Goal: Find specific page/section

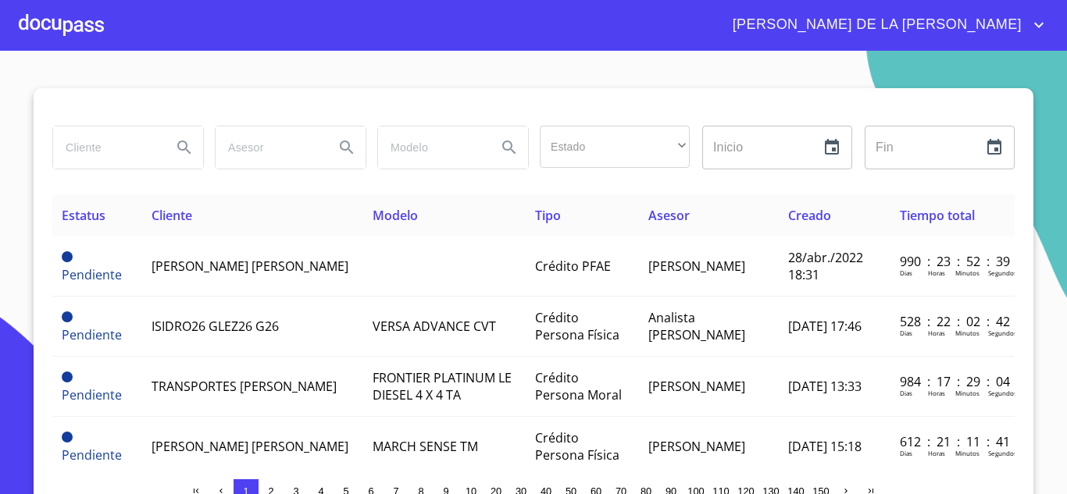
click at [142, 162] on input "search" at bounding box center [106, 148] width 106 height 42
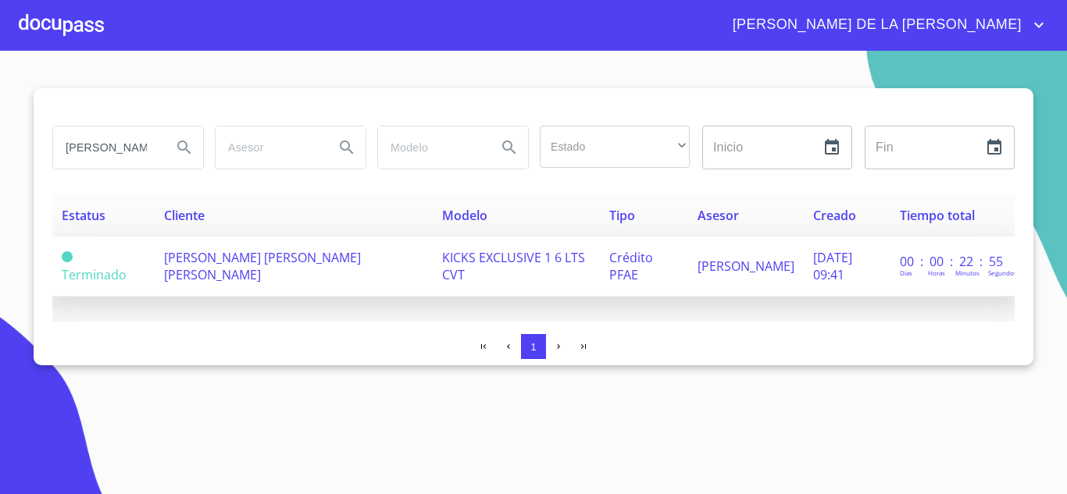
type input "[PERSON_NAME]"
click at [233, 248] on td "[PERSON_NAME] [PERSON_NAME] [PERSON_NAME]" at bounding box center [294, 267] width 278 height 60
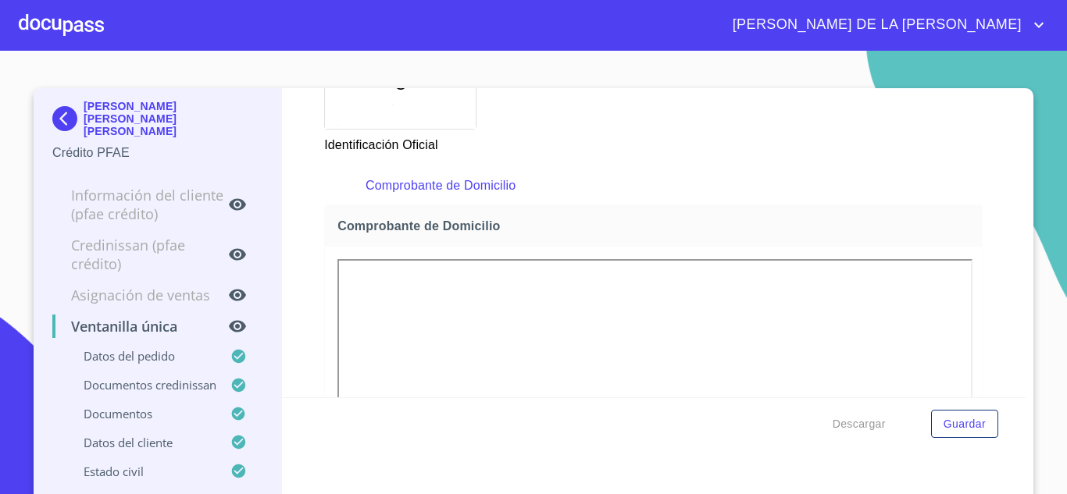
click at [54, 120] on img at bounding box center [67, 118] width 31 height 25
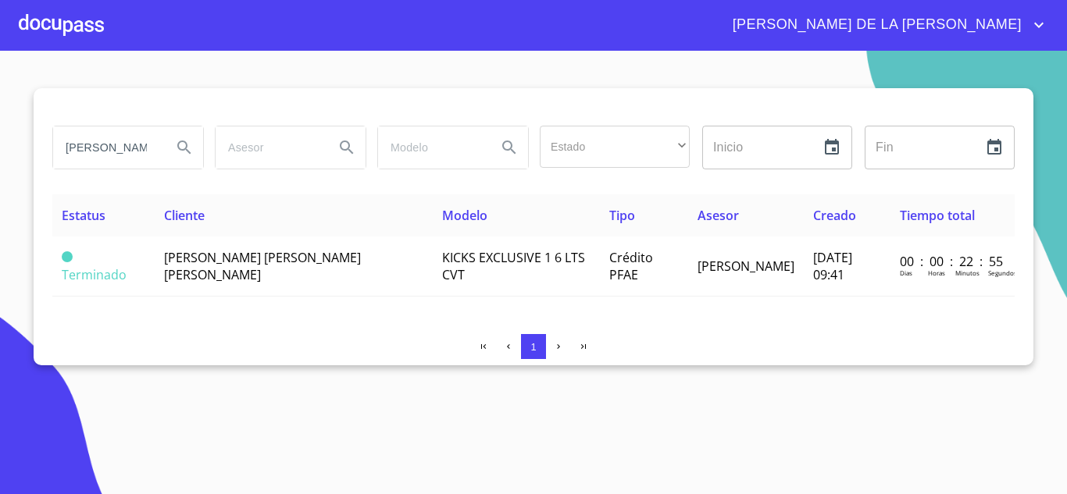
click at [708, 378] on section "[PERSON_NAME] Estado ​ ​ Inicio ​ Fin ​ Estatus Cliente Modelo Tipo Asesor Crea…" at bounding box center [533, 273] width 1067 height 444
